Goal: Task Accomplishment & Management: Use online tool/utility

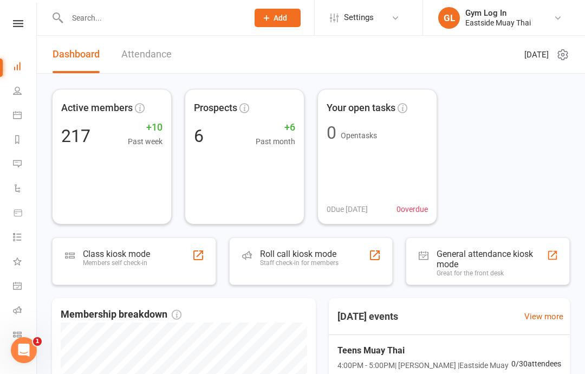
click at [142, 50] on link "Attendance" at bounding box center [146, 54] width 50 height 37
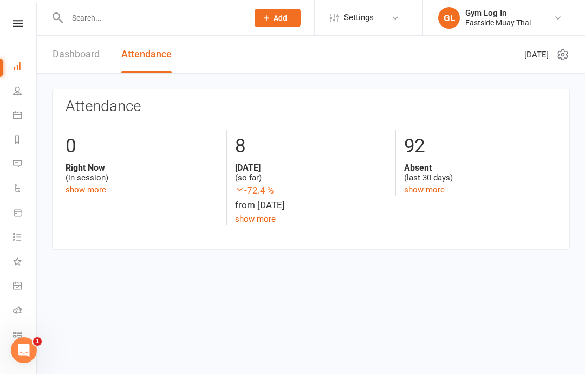
click at [77, 55] on link "Dashboard" at bounding box center [76, 54] width 47 height 37
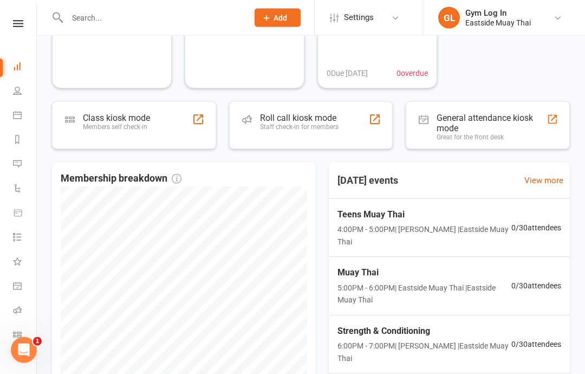
scroll to position [136, 0]
click at [318, 118] on div "Roll call kiosk mode" at bounding box center [299, 118] width 79 height 10
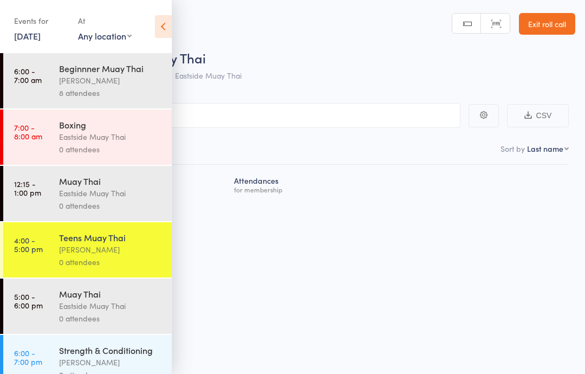
click at [380, 116] on input "search" at bounding box center [238, 115] width 444 height 25
type input "j"
click at [166, 27] on icon at bounding box center [163, 26] width 17 height 23
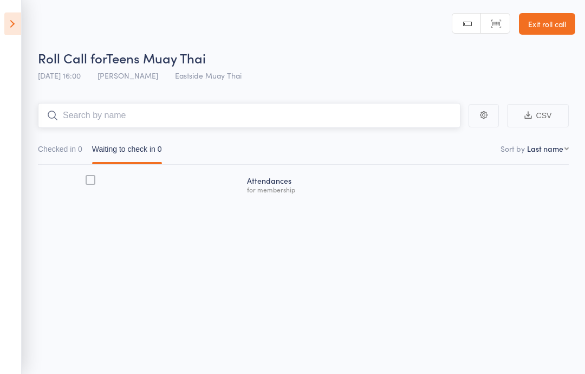
click at [277, 109] on input "search" at bounding box center [249, 115] width 422 height 25
type input "c"
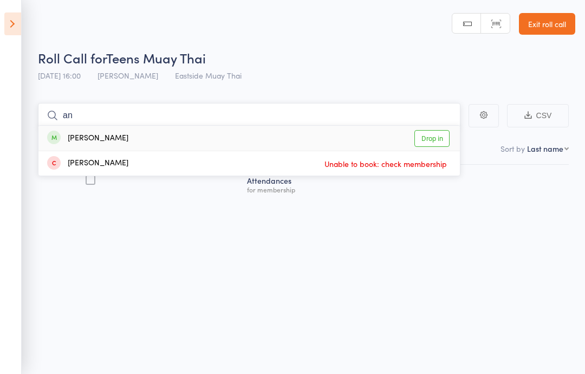
type input "a"
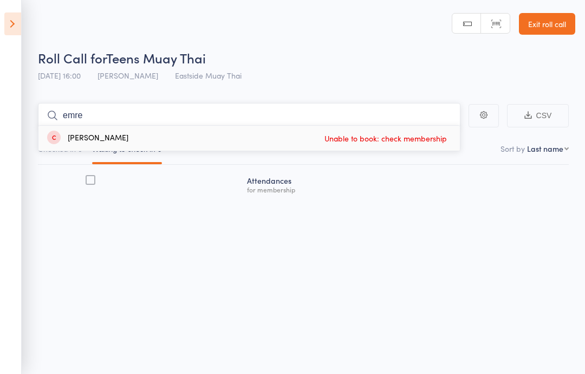
type input "emre"
click at [250, 134] on div "Emre Guney Unable to book: check membership" at bounding box center [248, 138] width 421 height 25
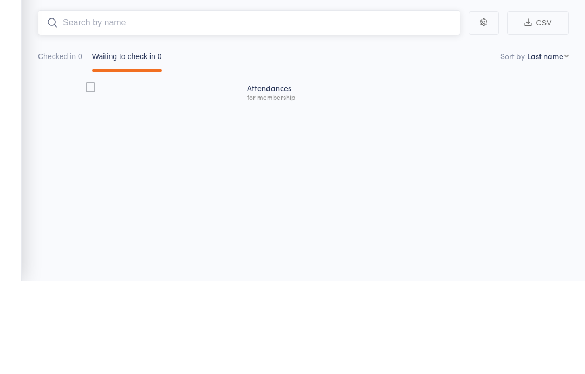
click at [291, 103] on input "search" at bounding box center [249, 115] width 422 height 25
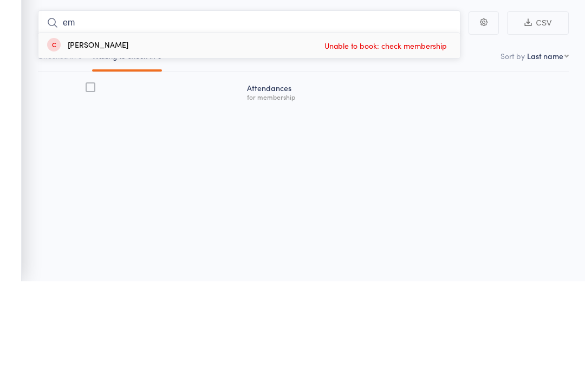
type input "em"
click at [382, 130] on span "Unable to book: check membership" at bounding box center [386, 138] width 128 height 16
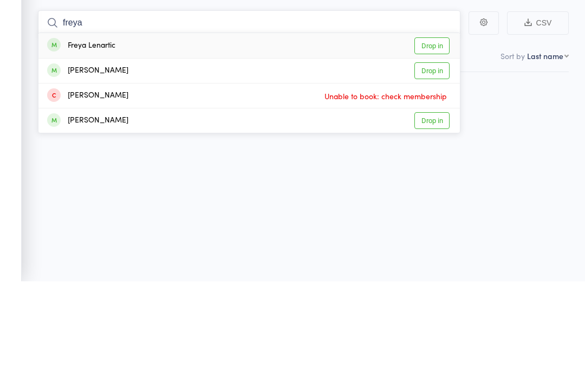
type input "freya"
click at [426, 130] on link "Drop in" at bounding box center [431, 138] width 35 height 17
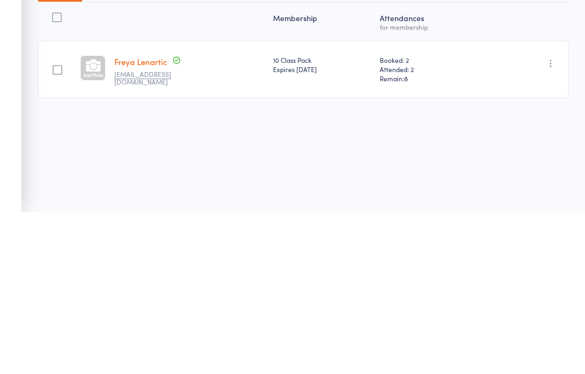
click at [303, 165] on div "Membership Atten­dances for membership [PERSON_NAME] [EMAIL_ADDRESS][DOMAIN_NAM…" at bounding box center [303, 237] width 531 height 144
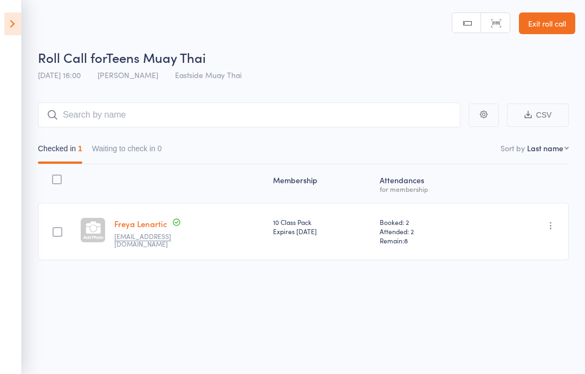
click at [192, 100] on main "CSV Checked in 1 Waiting to check in 0 Sort by Last name First name Last name B…" at bounding box center [292, 197] width 585 height 222
click at [239, 103] on input "search" at bounding box center [249, 114] width 422 height 25
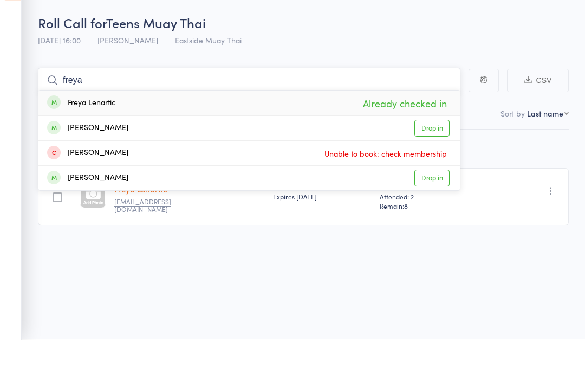
type input "freya"
click at [168, 125] on div "Freya Lenartic Already checked in" at bounding box center [248, 137] width 421 height 25
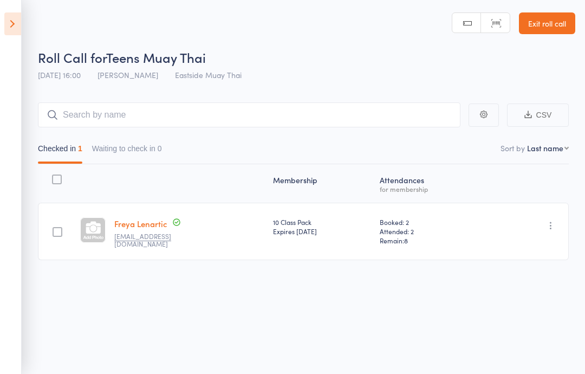
click at [401, 97] on main "CSV Checked in 1 Waiting to check in 0 Sort by Last name First name Last name B…" at bounding box center [292, 197] width 585 height 222
click at [366, 104] on input "search" at bounding box center [249, 114] width 422 height 25
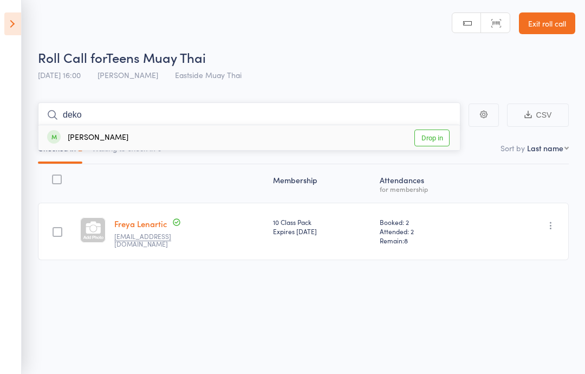
type input "deko"
click at [441, 139] on link "Drop in" at bounding box center [431, 137] width 35 height 17
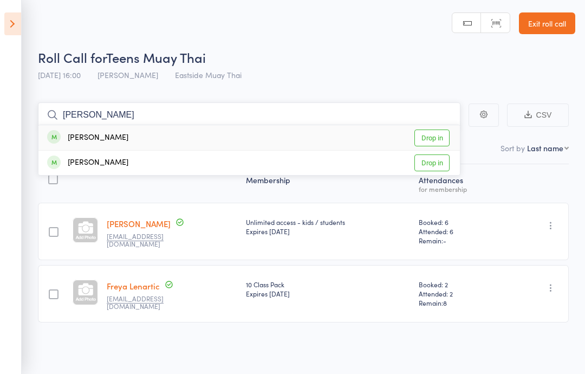
type input "[PERSON_NAME]"
click at [431, 142] on link "Drop in" at bounding box center [431, 137] width 35 height 17
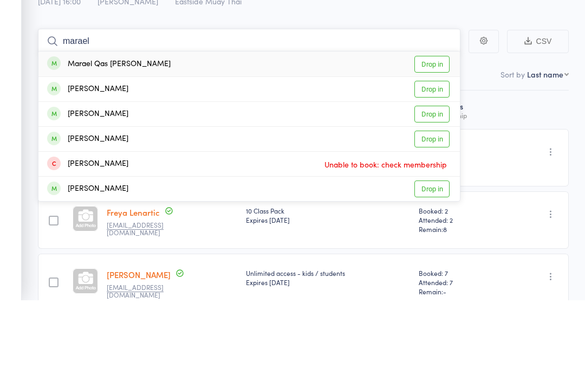
type input "marael"
click at [434, 129] on link "Drop in" at bounding box center [431, 137] width 35 height 17
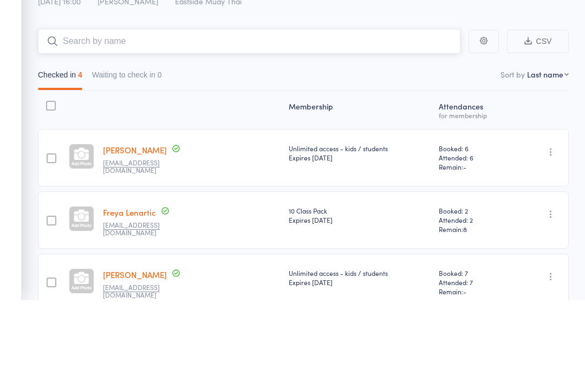
scroll to position [0, 0]
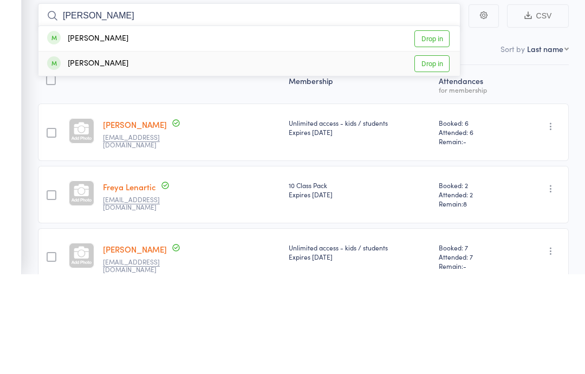
type input "[PERSON_NAME]"
click at [82, 157] on div "[PERSON_NAME]" at bounding box center [87, 163] width 81 height 12
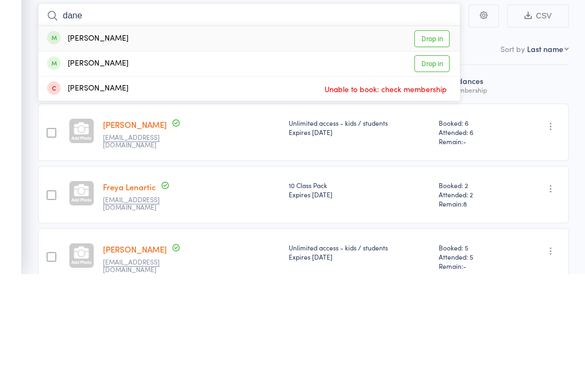
type input "dane"
click at [125, 126] on div "[PERSON_NAME] Drop in" at bounding box center [248, 138] width 421 height 25
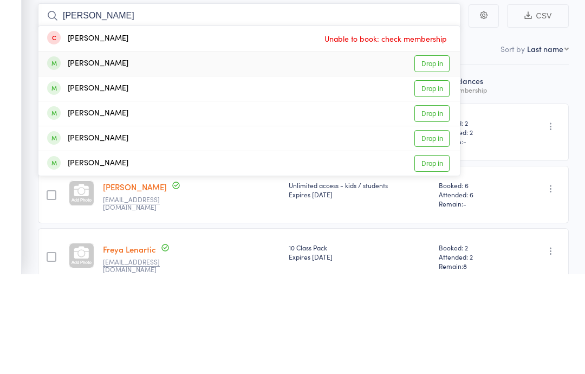
type input "[PERSON_NAME]"
click at [198, 151] on div "[PERSON_NAME] Drop in" at bounding box center [248, 163] width 421 height 24
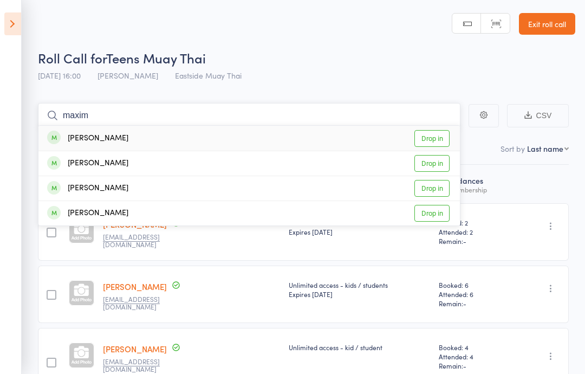
type input "maxim"
click at [431, 139] on link "Drop in" at bounding box center [431, 138] width 35 height 17
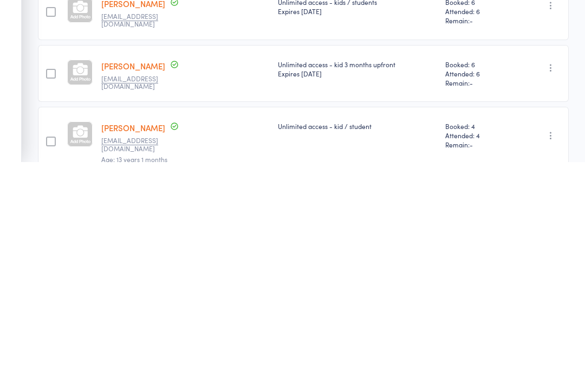
scroll to position [71, 0]
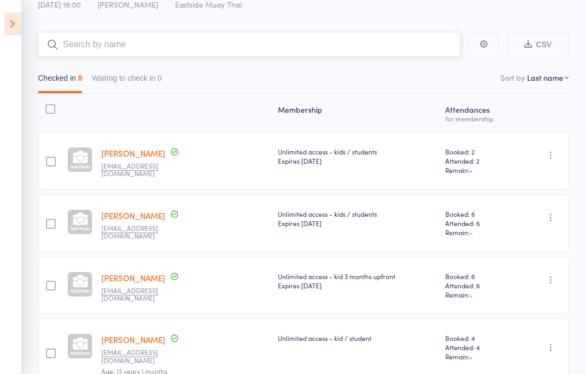
click at [306, 42] on input "search" at bounding box center [249, 44] width 422 height 25
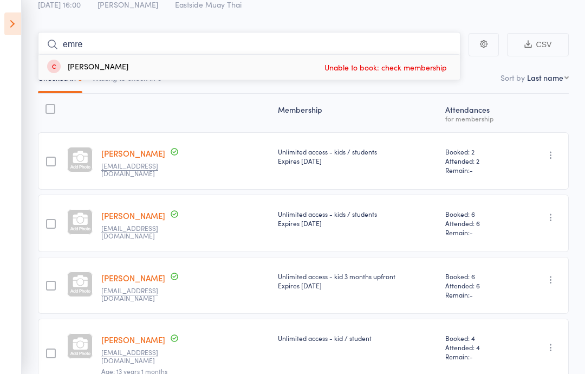
type input "emre"
click at [229, 63] on div "Emre Guney Unable to book: check membership" at bounding box center [248, 67] width 421 height 25
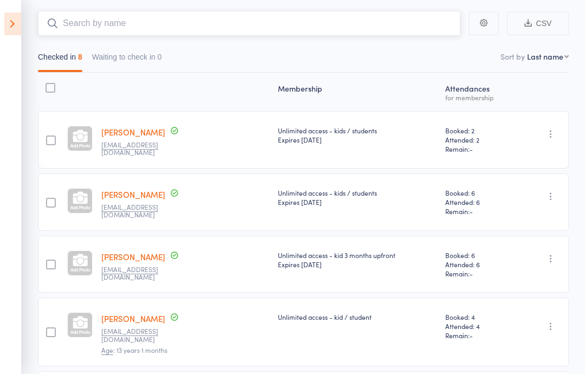
scroll to position [0, 0]
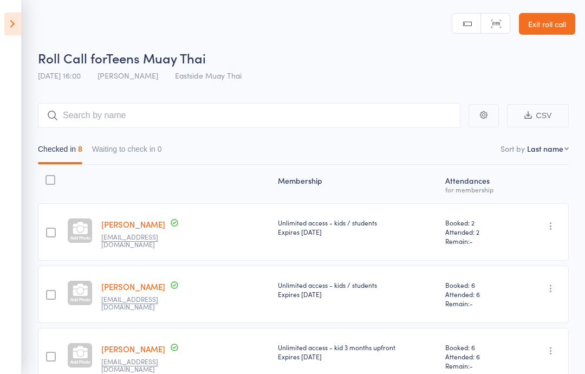
click at [19, 18] on icon at bounding box center [12, 23] width 17 height 23
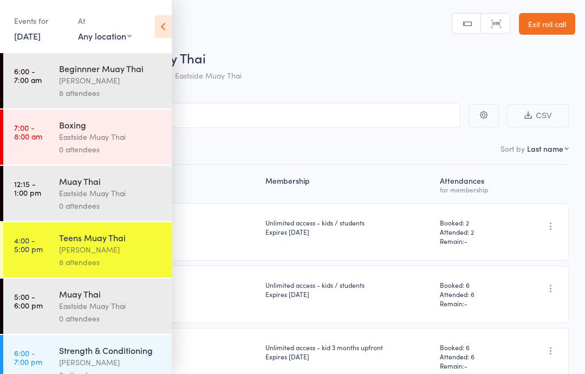
click at [169, 21] on icon at bounding box center [163, 26] width 17 height 23
